Goal: Navigation & Orientation: Find specific page/section

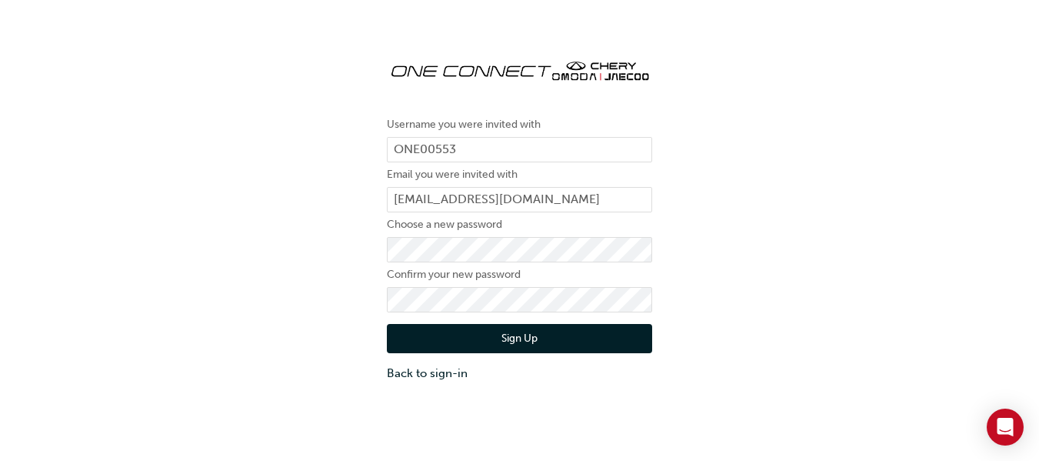
click at [514, 326] on button "Sign Up" at bounding box center [519, 338] width 265 height 29
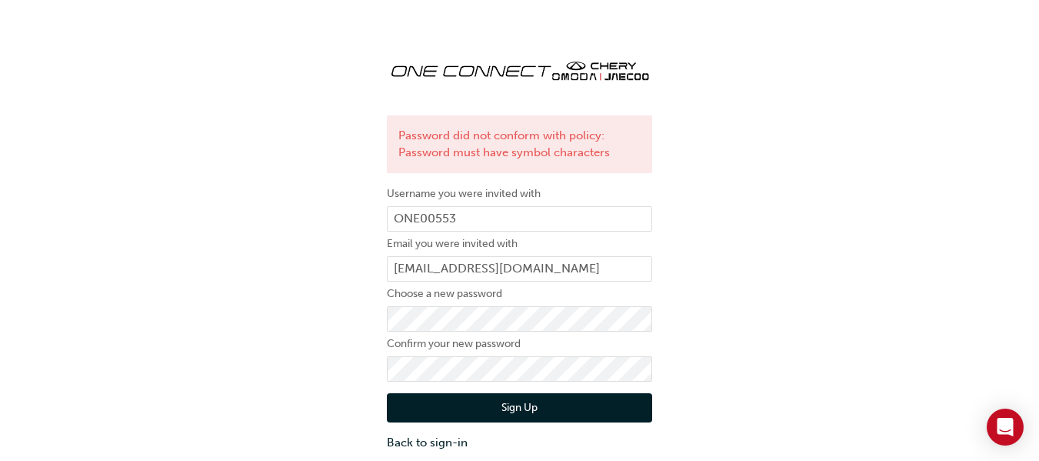
click at [519, 412] on button "Sign Up" at bounding box center [519, 407] width 265 height 29
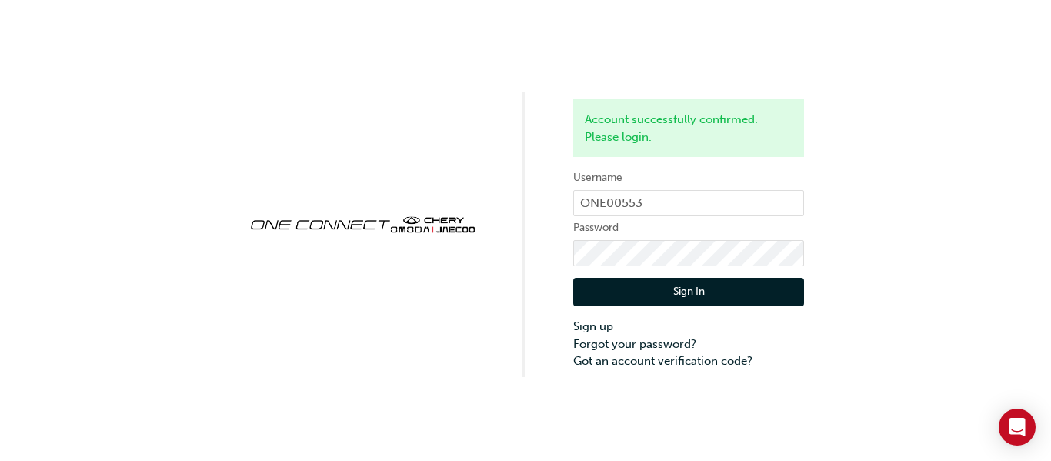
click at [675, 292] on button "Sign In" at bounding box center [688, 292] width 231 height 29
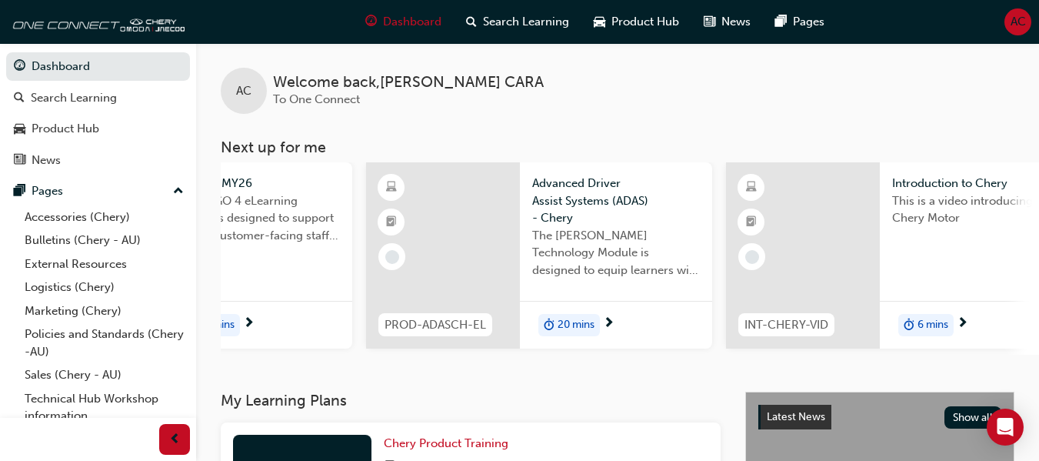
scroll to position [0, 217]
click at [100, 82] on button "Dashboard Search Learning Product Hub News Pages" at bounding box center [98, 113] width 184 height 128
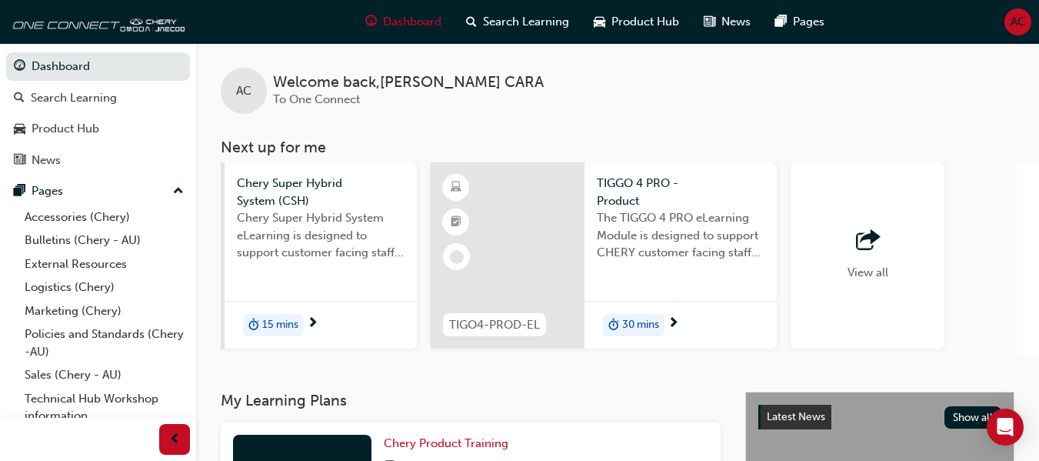
scroll to position [0, 1340]
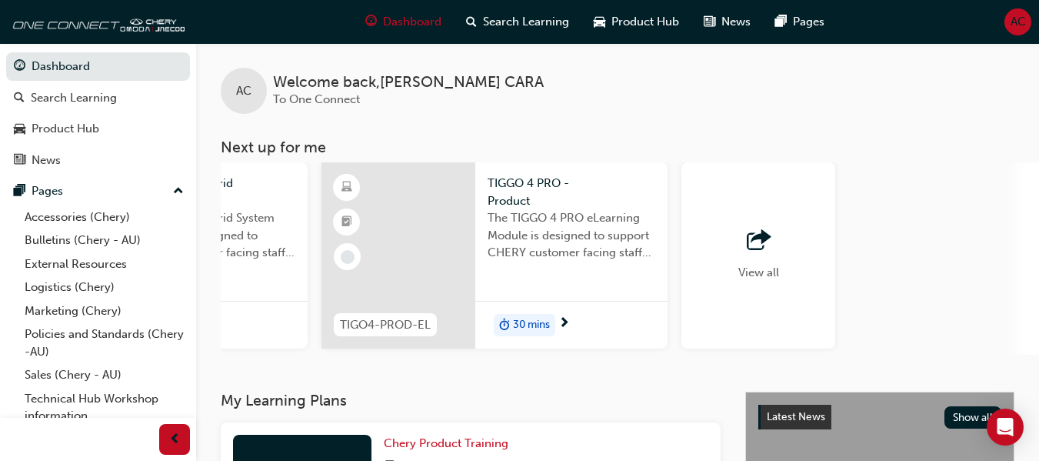
click at [762, 257] on div "View all" at bounding box center [759, 255] width 41 height 51
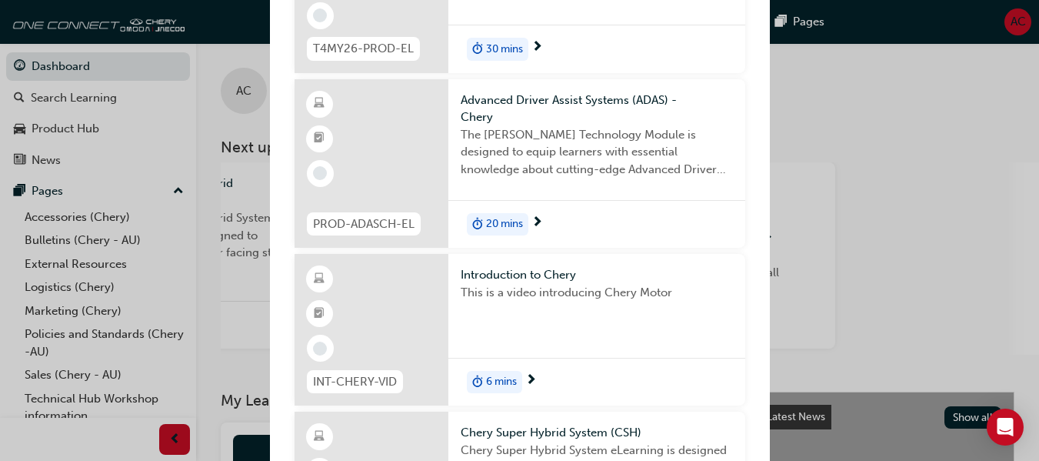
scroll to position [0, 0]
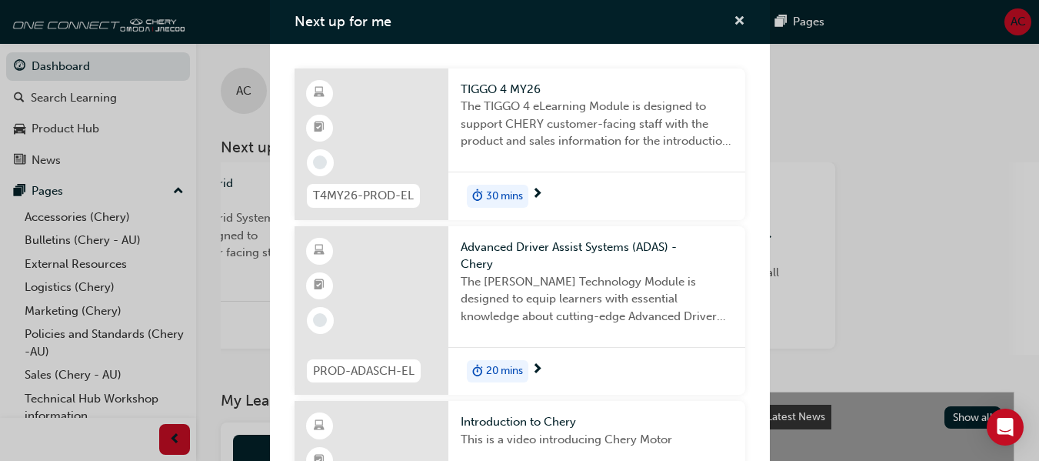
click at [734, 19] on span "cross-icon" at bounding box center [740, 22] width 12 height 14
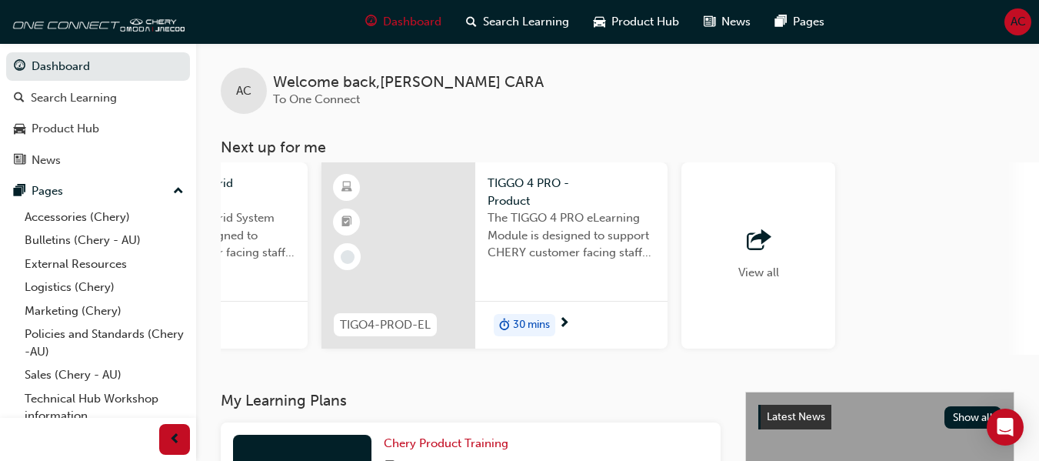
click at [800, 136] on div "AC Welcome back , [PERSON_NAME] To One Connect Next up for me T4MY26-PROD-EL TI…" at bounding box center [617, 199] width 843 height 312
